Goal: Register for event/course

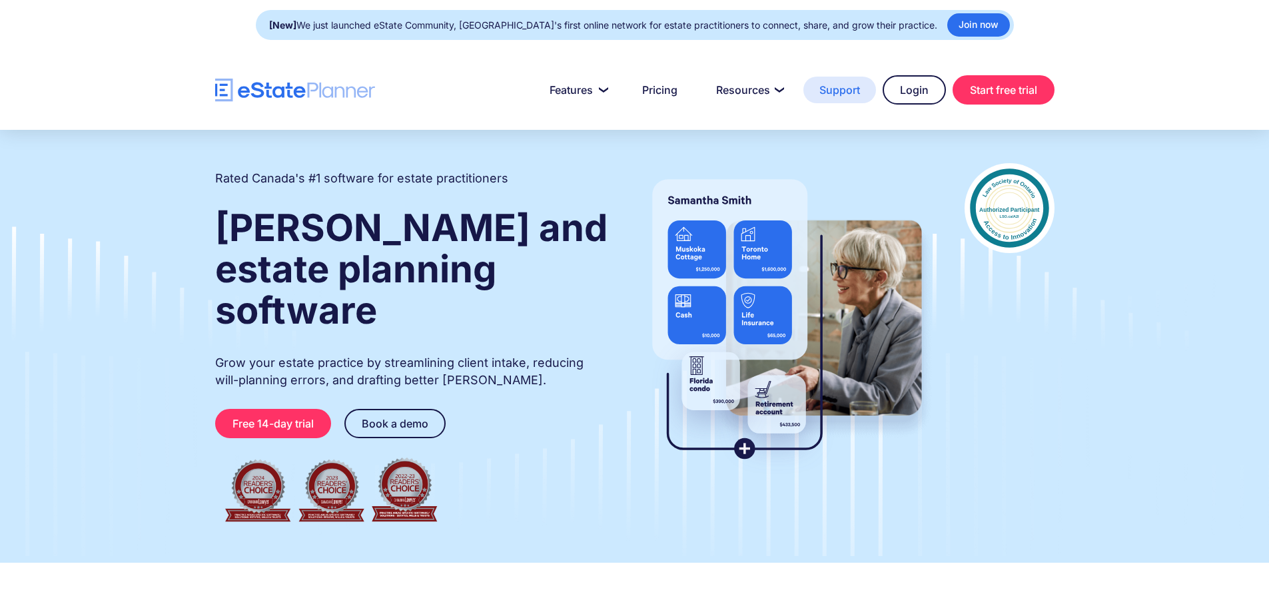
click at [821, 91] on link "Support" at bounding box center [839, 90] width 73 height 27
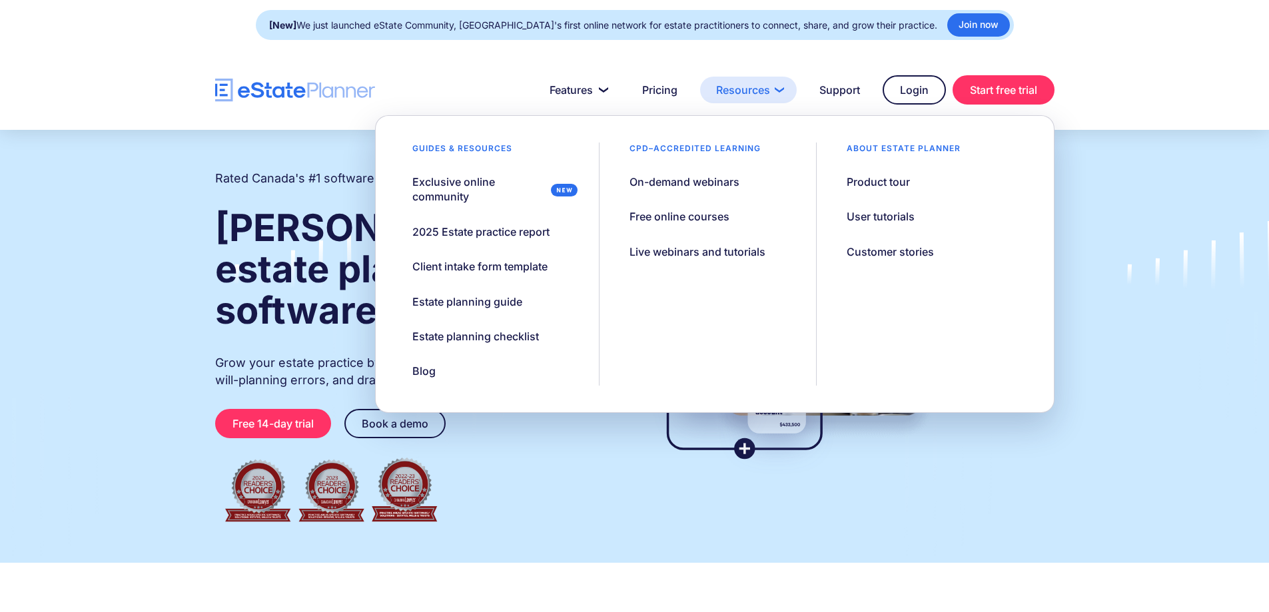
click at [763, 93] on link "Resources" at bounding box center [748, 90] width 97 height 27
click at [698, 250] on div "Live webinars and tutorials" at bounding box center [697, 251] width 136 height 15
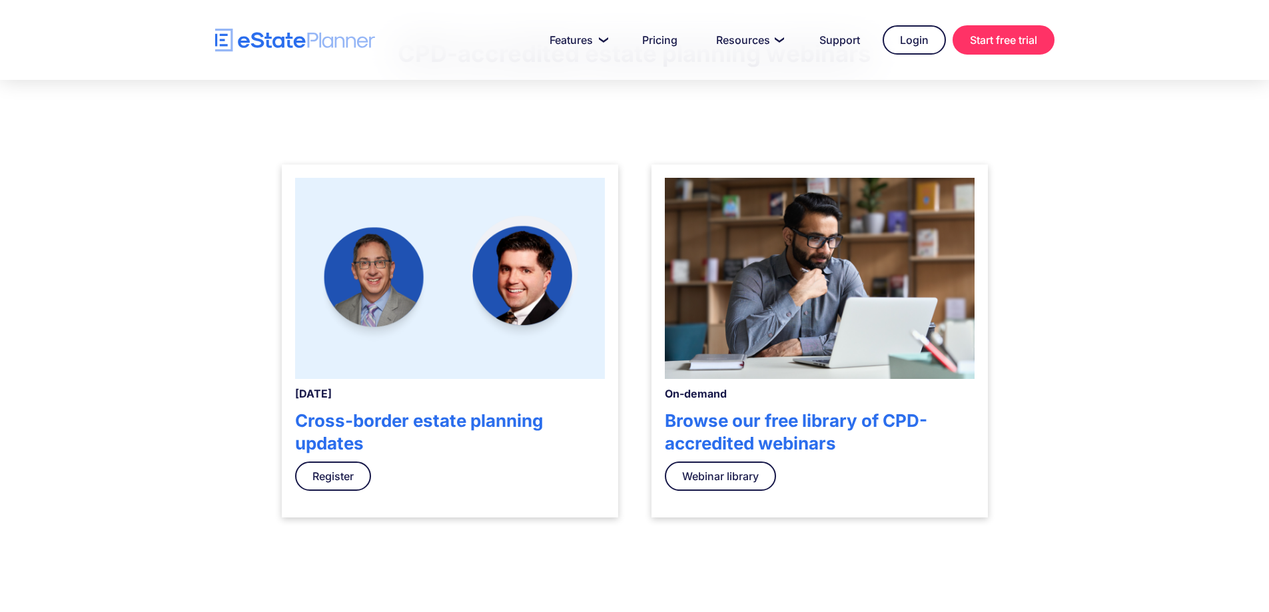
scroll to position [400, 0]
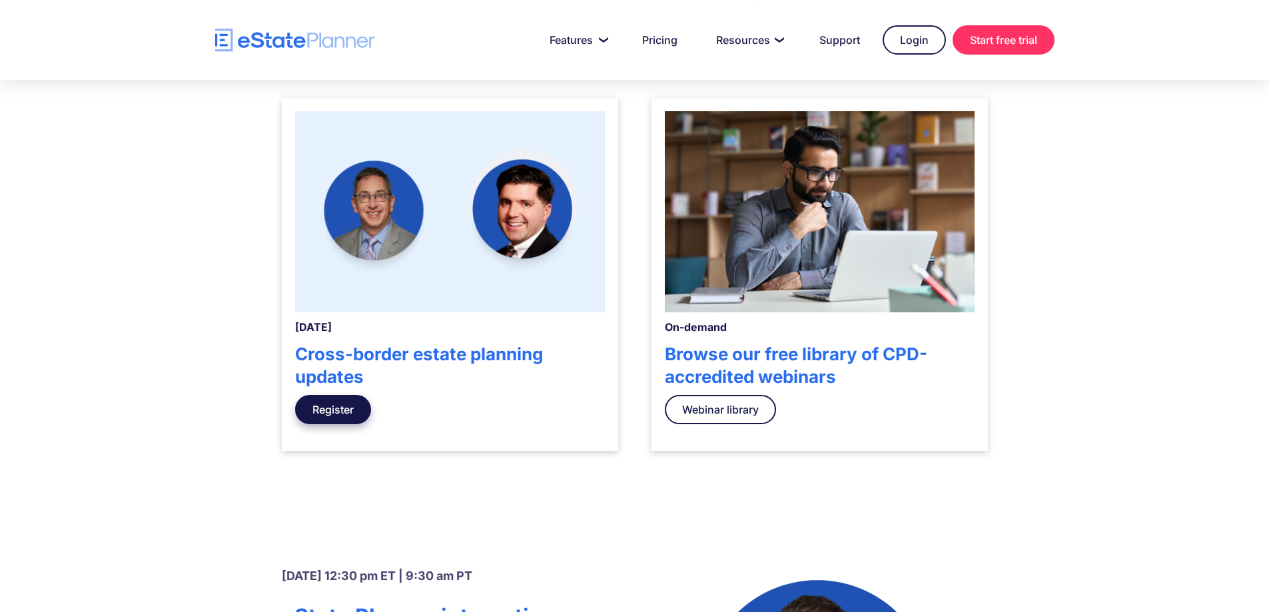
click at [340, 404] on link "Register" at bounding box center [333, 409] width 76 height 29
